Goal: Transaction & Acquisition: Purchase product/service

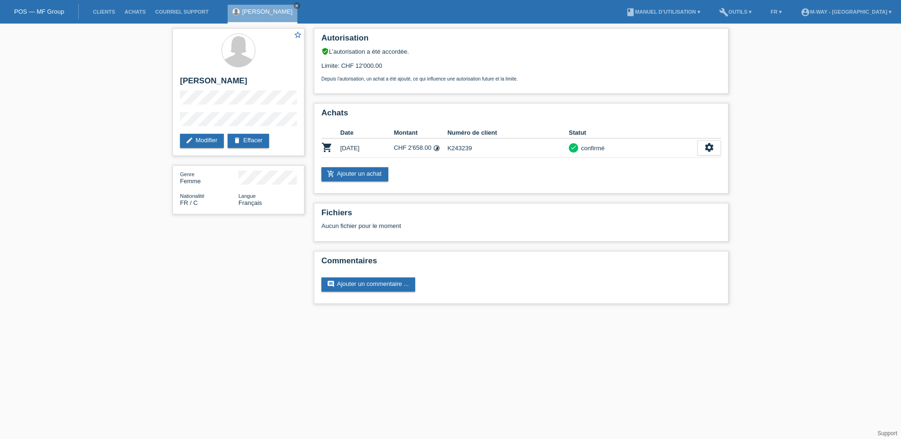
click at [100, 8] on li "Clients" at bounding box center [104, 12] width 32 height 24
click at [102, 11] on link "Clients" at bounding box center [104, 12] width 32 height 6
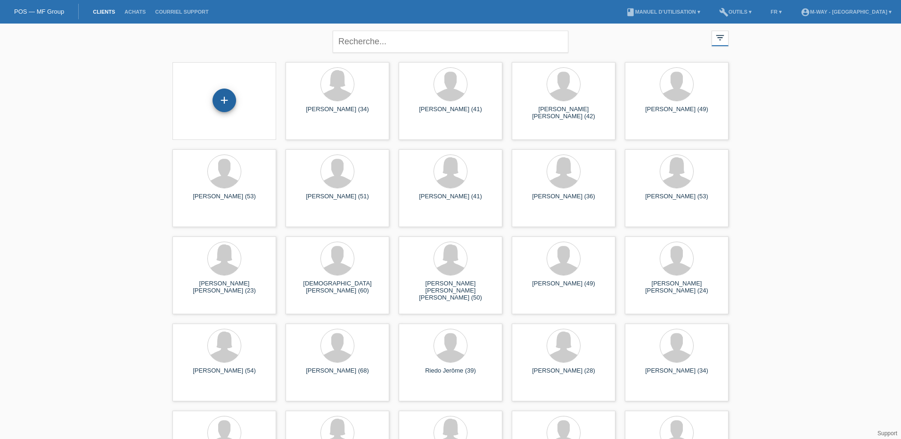
click at [220, 102] on div "+" at bounding box center [225, 101] width 24 height 24
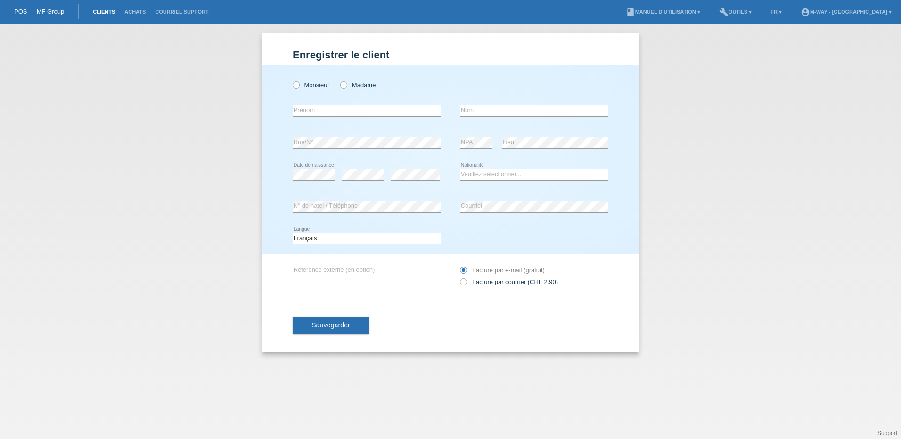
click at [100, 14] on link "Clients" at bounding box center [104, 12] width 32 height 6
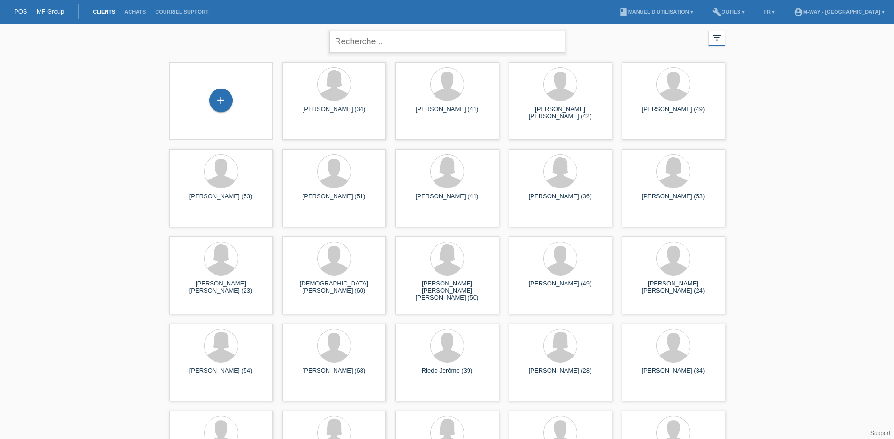
click at [378, 44] on input "text" at bounding box center [447, 42] width 236 height 22
type input "pellissier"
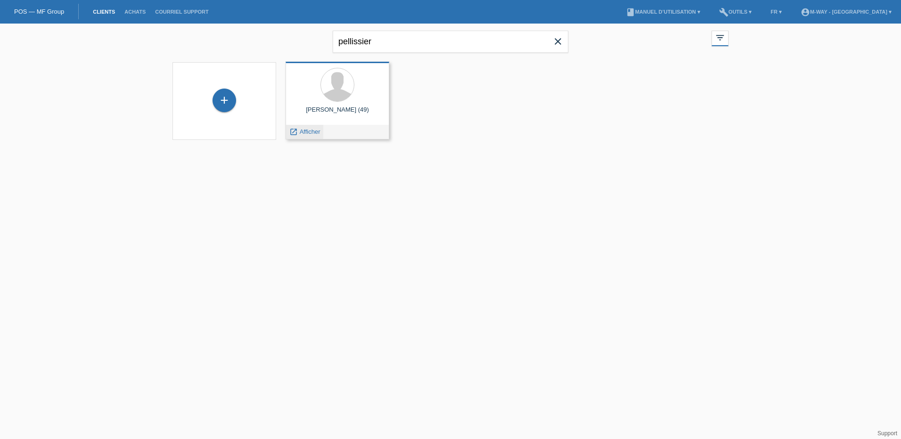
click at [322, 132] on div "launch Afficher" at bounding box center [304, 132] width 37 height 14
click at [315, 132] on span "Afficher" at bounding box center [310, 131] width 21 height 7
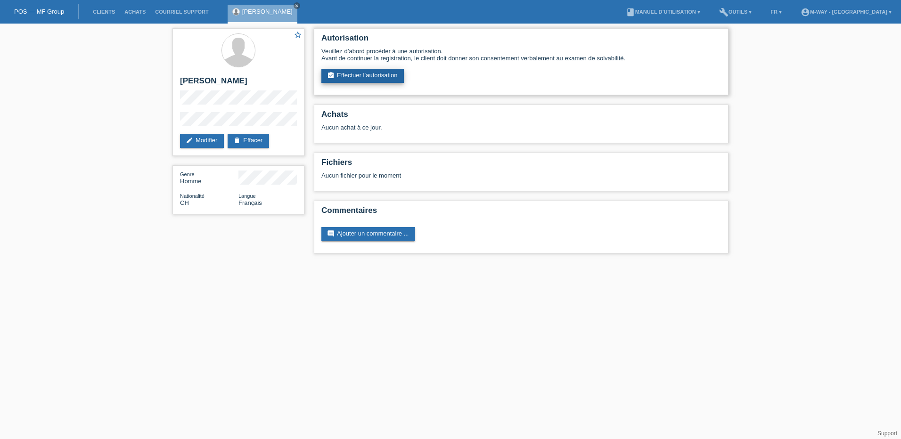
click at [385, 75] on link "assignment_turned_in Effectuer l’autorisation" at bounding box center [362, 76] width 82 height 14
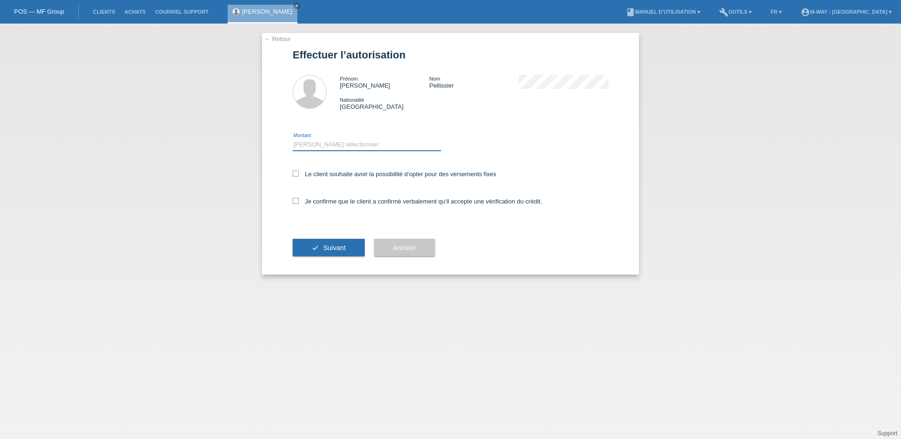
click at [322, 141] on select "Veuillez sélectionner CHF 1.00 - CHF 499.00 CHF 500.00 - CHF 1'999.00 CHF 2'000…" at bounding box center [367, 144] width 148 height 11
select select "3"
click at [293, 139] on select "Veuillez sélectionner CHF 1.00 - CHF 499.00 CHF 500.00 - CHF 1'999.00 CHF 2'000…" at bounding box center [367, 144] width 148 height 11
click at [299, 173] on label "Le client souhaite avoir la possibilité d’opter pour des versements fixes" at bounding box center [395, 174] width 204 height 7
click at [299, 173] on input "Le client souhaite avoir la possibilité d’opter pour des versements fixes" at bounding box center [296, 174] width 6 height 6
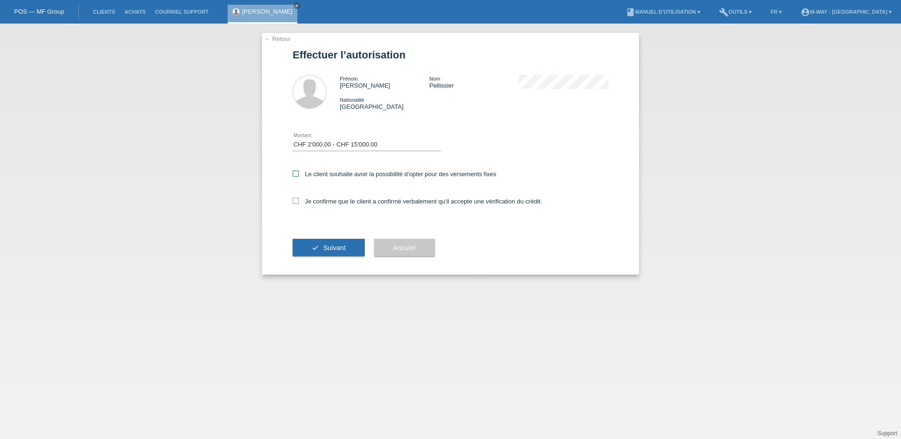
checkbox input "true"
click at [297, 199] on icon at bounding box center [296, 201] width 6 height 6
click at [297, 199] on input "Je confirme que le client a confirmé verbalement qu'il accepte une vérification…" at bounding box center [296, 201] width 6 height 6
checkbox input "true"
click at [327, 247] on span "Suivant" at bounding box center [334, 248] width 23 height 8
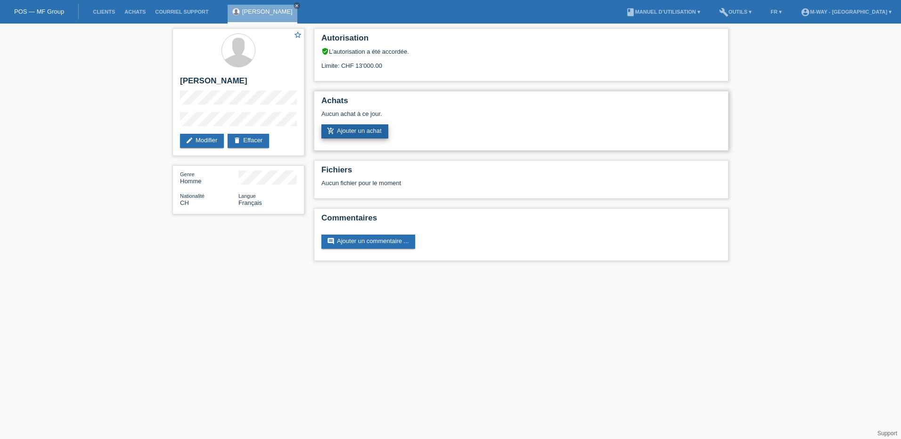
click at [367, 132] on link "add_shopping_cart Ajouter un achat" at bounding box center [354, 131] width 67 height 14
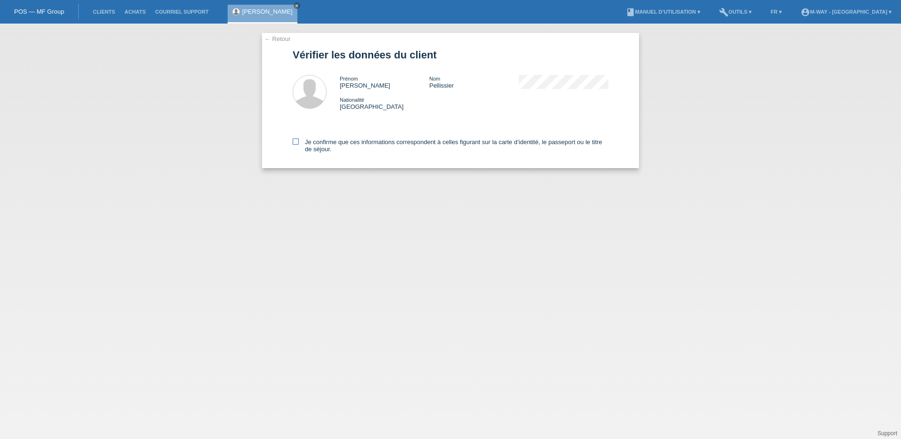
click at [295, 142] on icon at bounding box center [296, 142] width 6 height 6
click at [295, 142] on input "Je confirme que ces informations correspondent à celles figurant sur la carte d…" at bounding box center [296, 142] width 6 height 6
checkbox input "true"
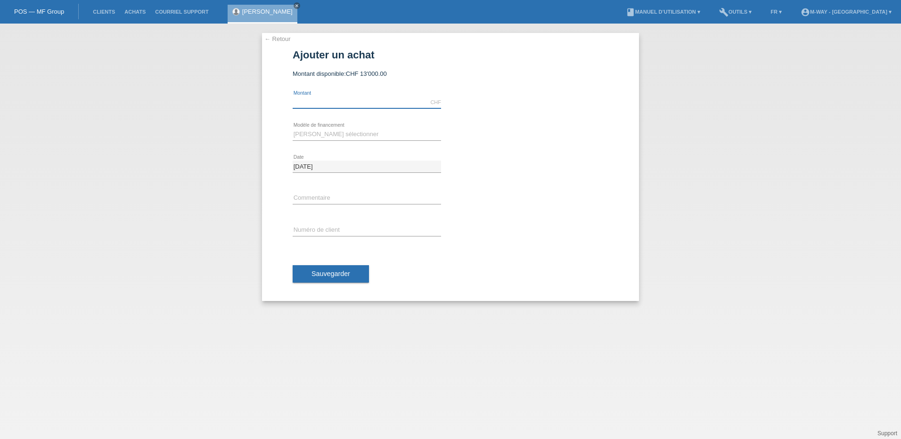
click at [332, 101] on input "text" at bounding box center [367, 103] width 148 height 12
type input "3000.00"
click at [344, 131] on select "[PERSON_NAME] sélectionner Taux fixes Achat sur facture avec paiement partiel" at bounding box center [367, 134] width 148 height 11
select select "77"
click at [293, 129] on select "Veuillez sélectionner Taux fixes Achat sur facture avec paiement partiel" at bounding box center [367, 134] width 148 height 11
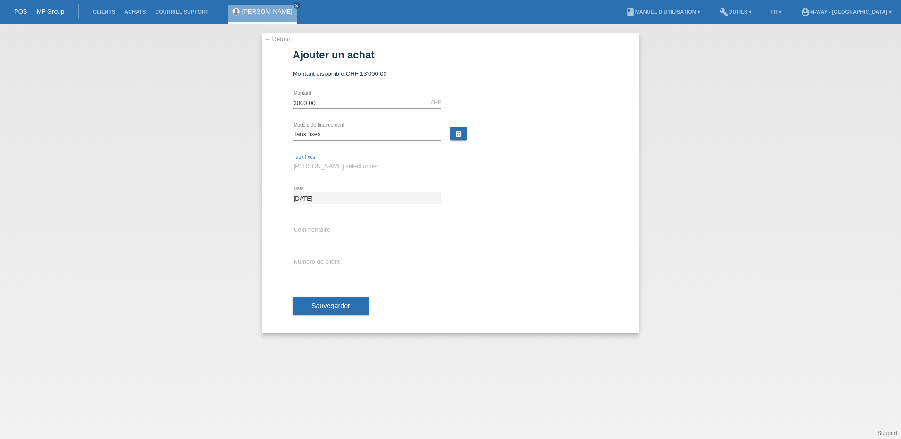
click at [334, 164] on select "Veuillez sélectionner 4 versements 5 versements 6 versements 7 versements 8 ver…" at bounding box center [367, 166] width 148 height 11
select select "202"
click at [293, 161] on select "Veuillez sélectionner 4 versements 5 versements 6 versements 7 versements 8 ver…" at bounding box center [367, 166] width 148 height 11
click at [322, 260] on input "text" at bounding box center [367, 262] width 148 height 12
type input "K243243"
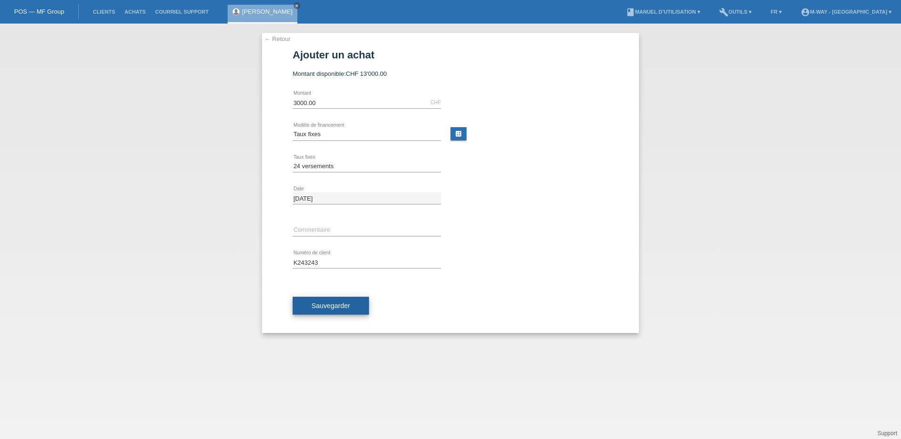
click at [321, 306] on span "Sauvegarder" at bounding box center [330, 306] width 39 height 8
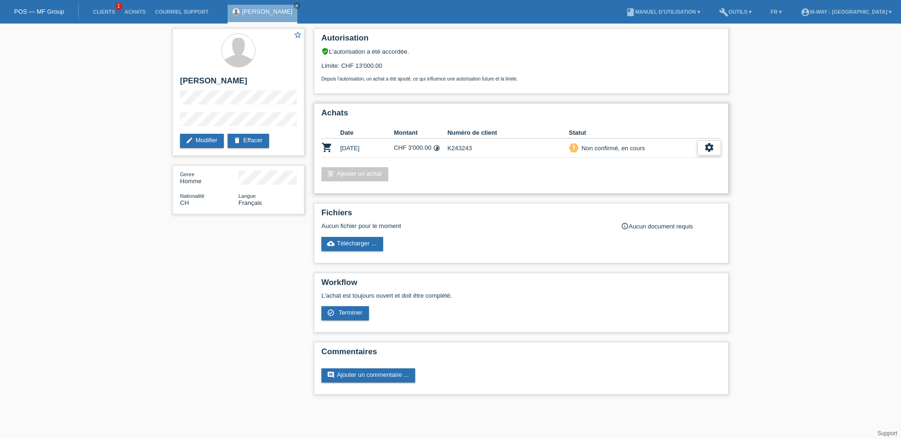
click at [716, 149] on div "settings" at bounding box center [709, 147] width 24 height 15
click at [663, 188] on div "check_circle_outline Terminer" at bounding box center [668, 191] width 104 height 14
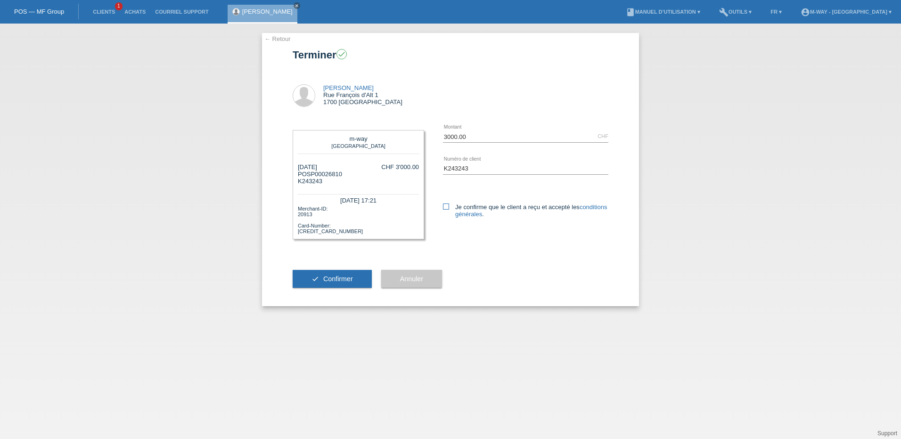
click at [444, 209] on icon at bounding box center [446, 207] width 6 height 6
click at [444, 209] on input "Je confirme que le client a reçu et accepté les conditions générales ." at bounding box center [446, 207] width 6 height 6
checkbox input "true"
click at [332, 280] on span "Confirmer" at bounding box center [338, 279] width 30 height 8
